Goal: Information Seeking & Learning: Learn about a topic

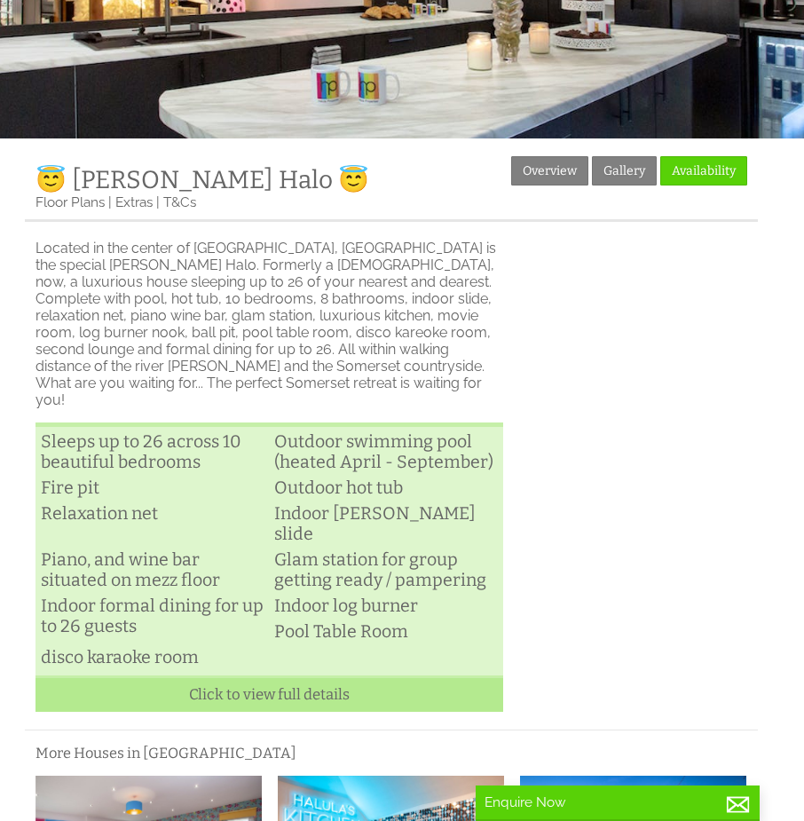
scroll to position [227, 0]
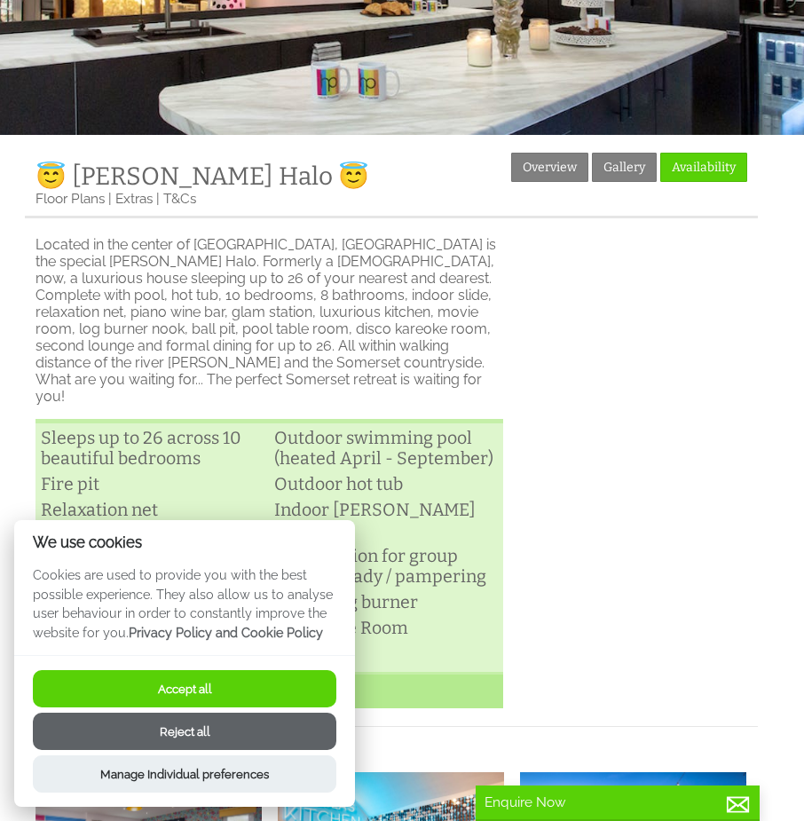
click at [246, 743] on button "Reject all" at bounding box center [185, 731] width 304 height 37
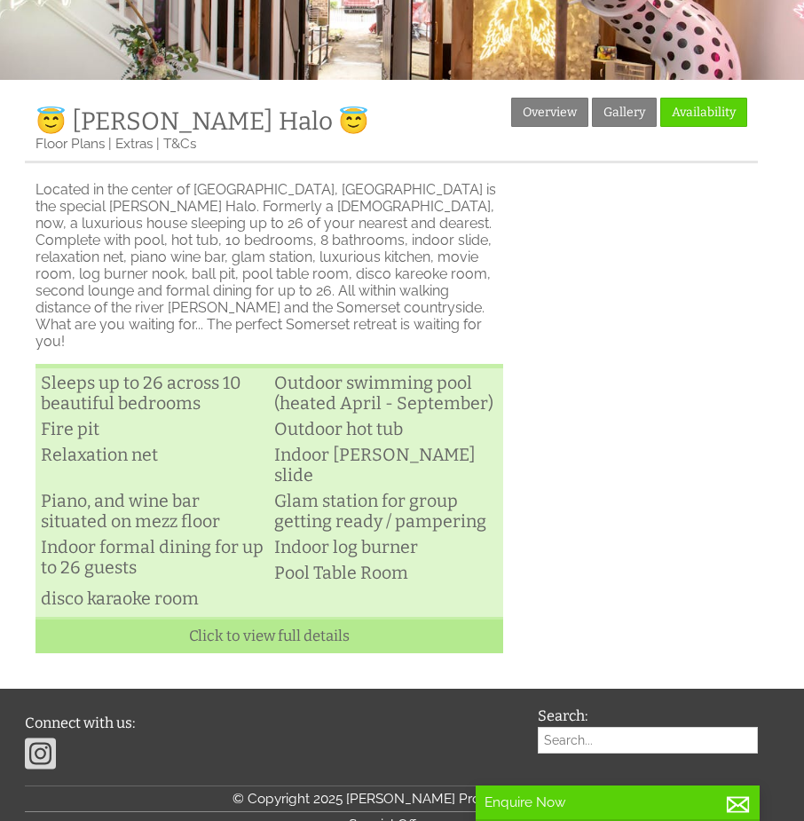
scroll to position [281, 0]
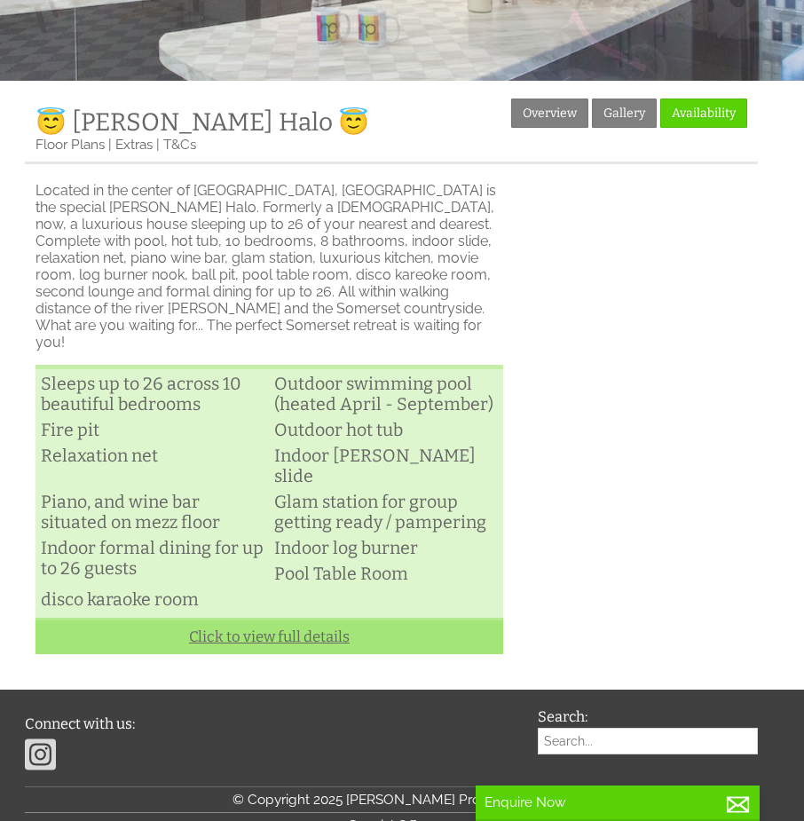
click at [375, 618] on link "Click to view full details" at bounding box center [270, 636] width 468 height 36
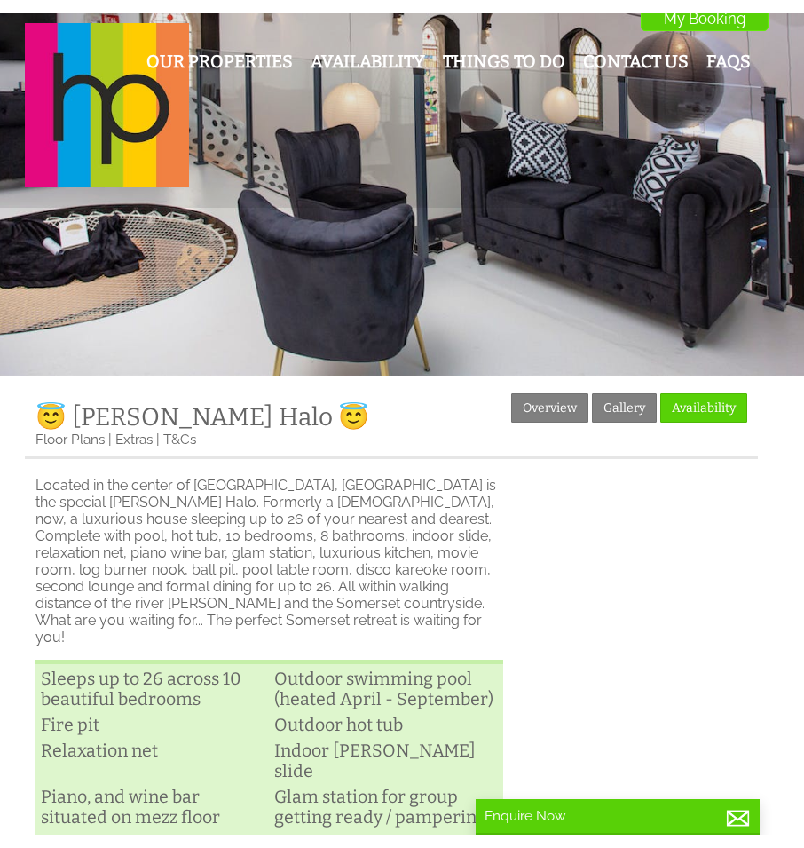
scroll to position [0, 0]
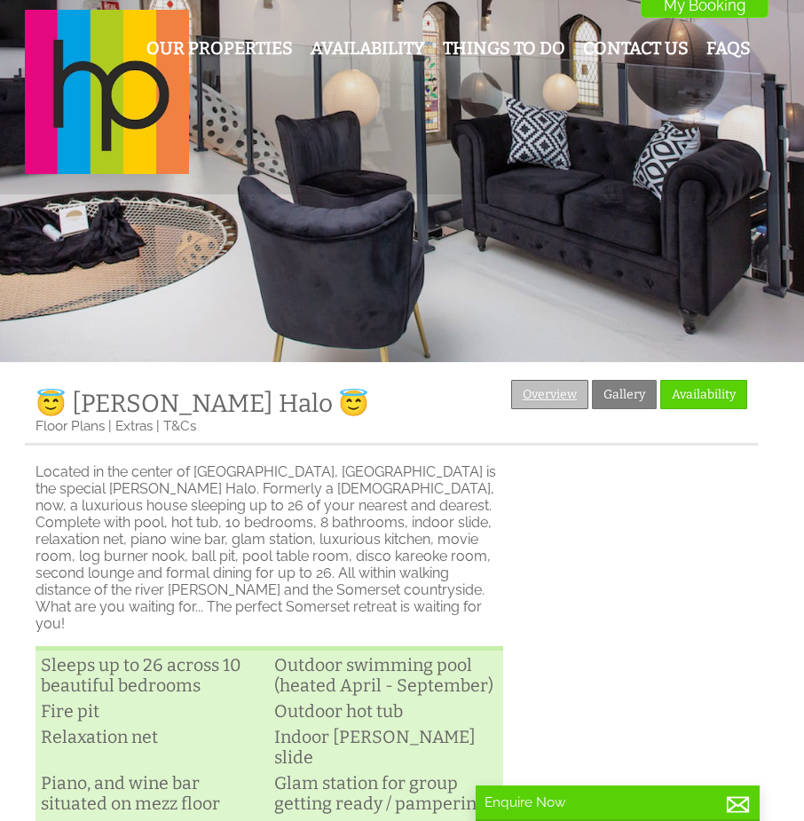
click at [563, 395] on link "Overview" at bounding box center [549, 394] width 77 height 29
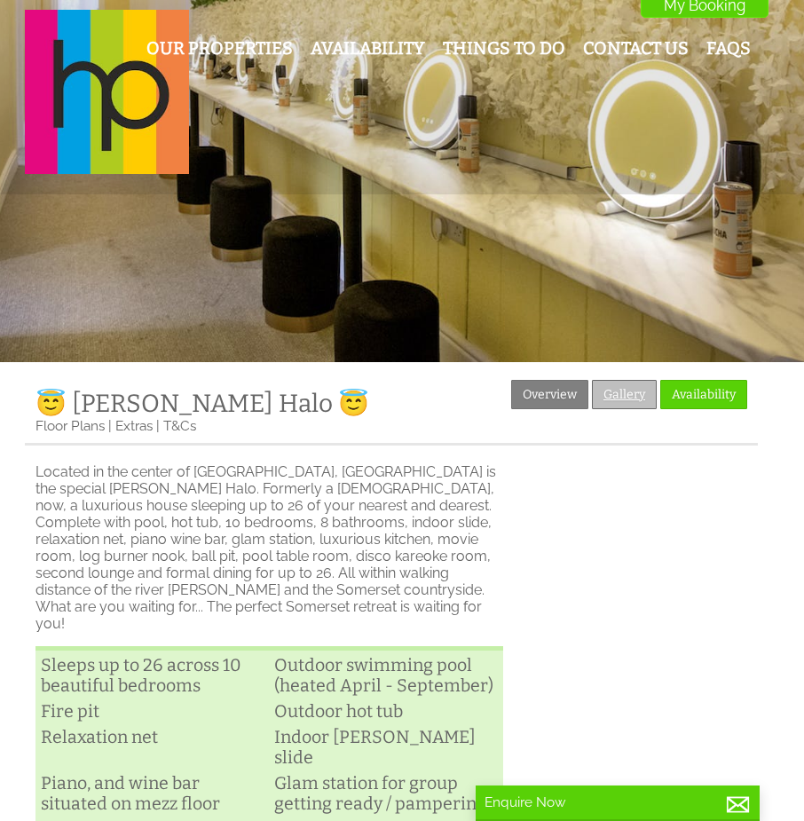
click at [621, 394] on link "Gallery" at bounding box center [624, 394] width 65 height 29
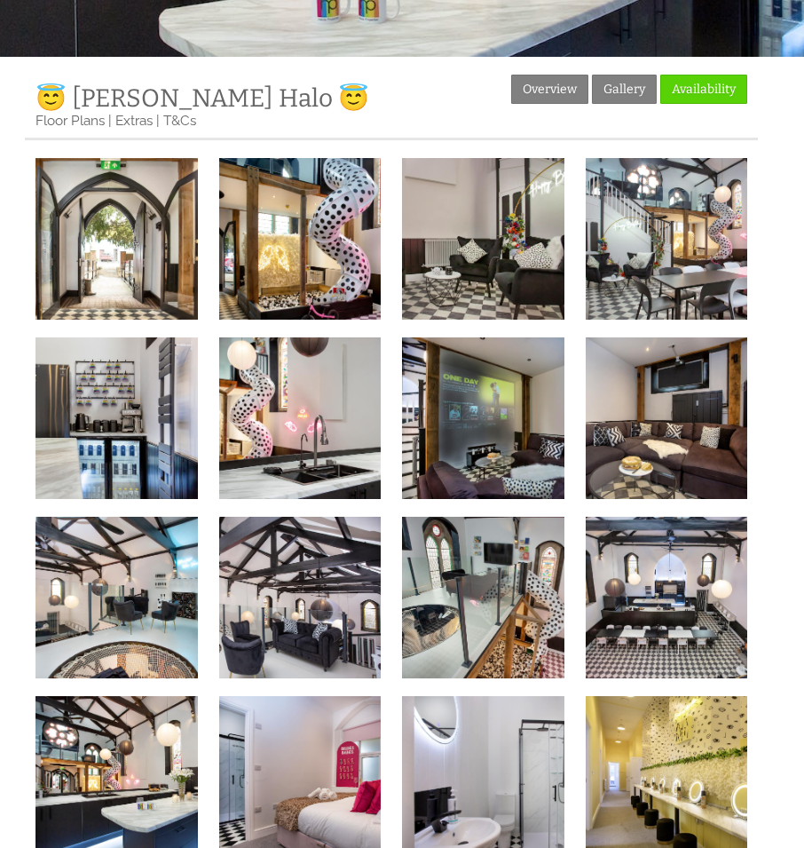
scroll to position [377, 0]
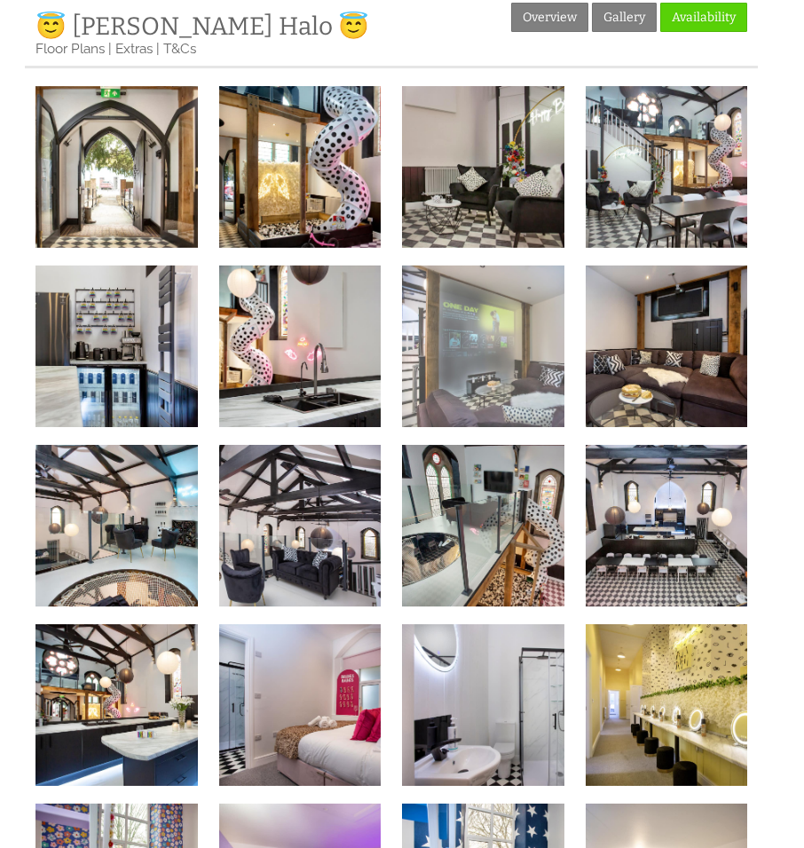
click at [522, 361] on img at bounding box center [483, 346] width 162 height 162
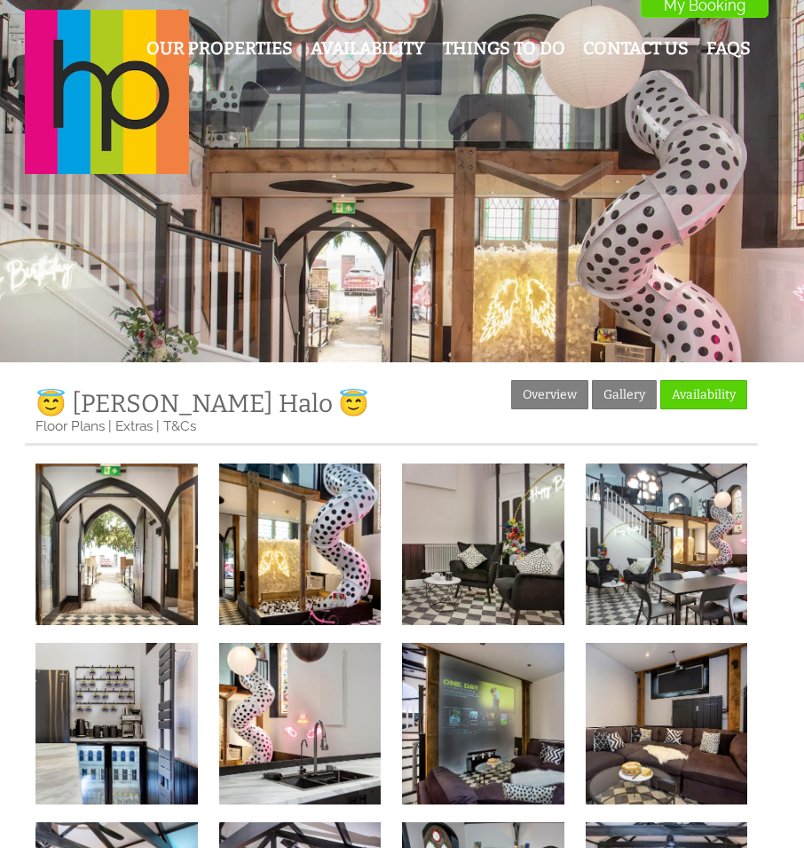
scroll to position [0, 0]
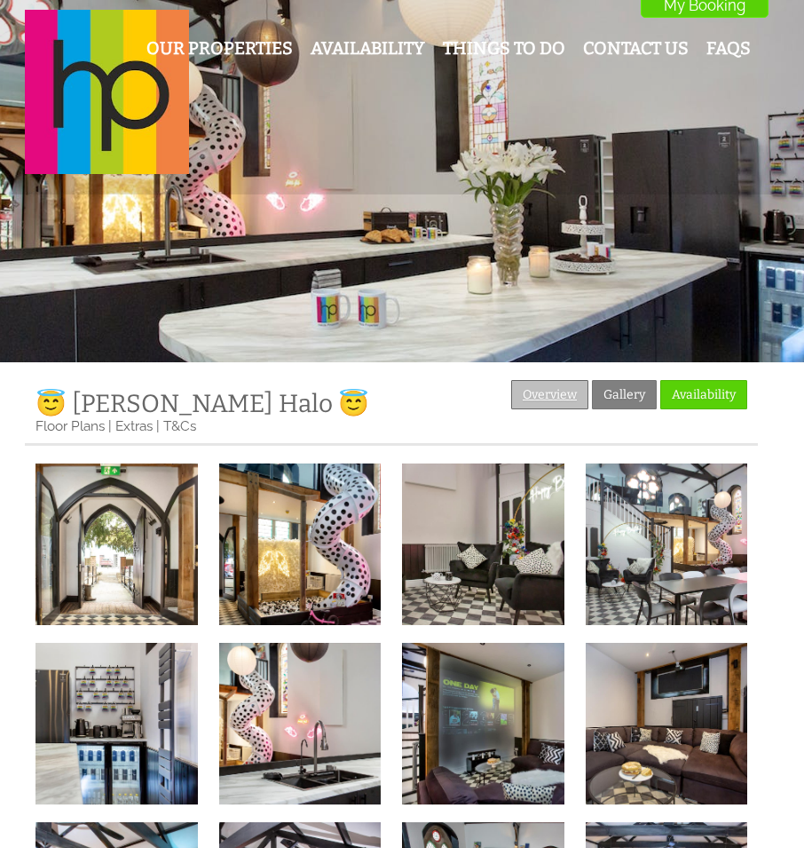
click at [550, 397] on link "Overview" at bounding box center [549, 394] width 77 height 29
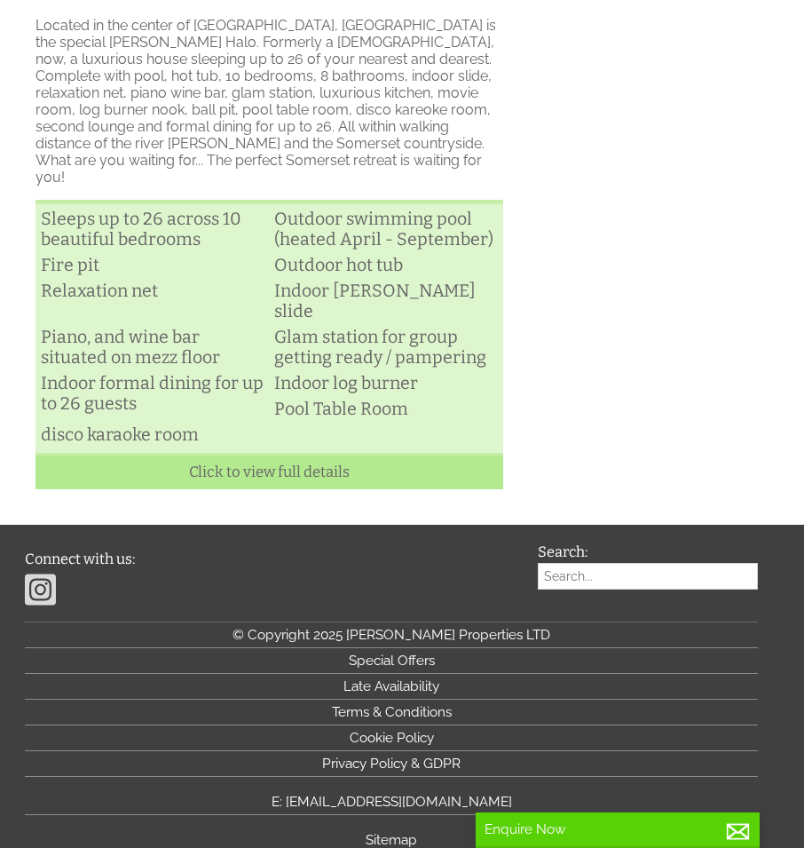
scroll to position [456, 0]
